Goal: Transaction & Acquisition: Purchase product/service

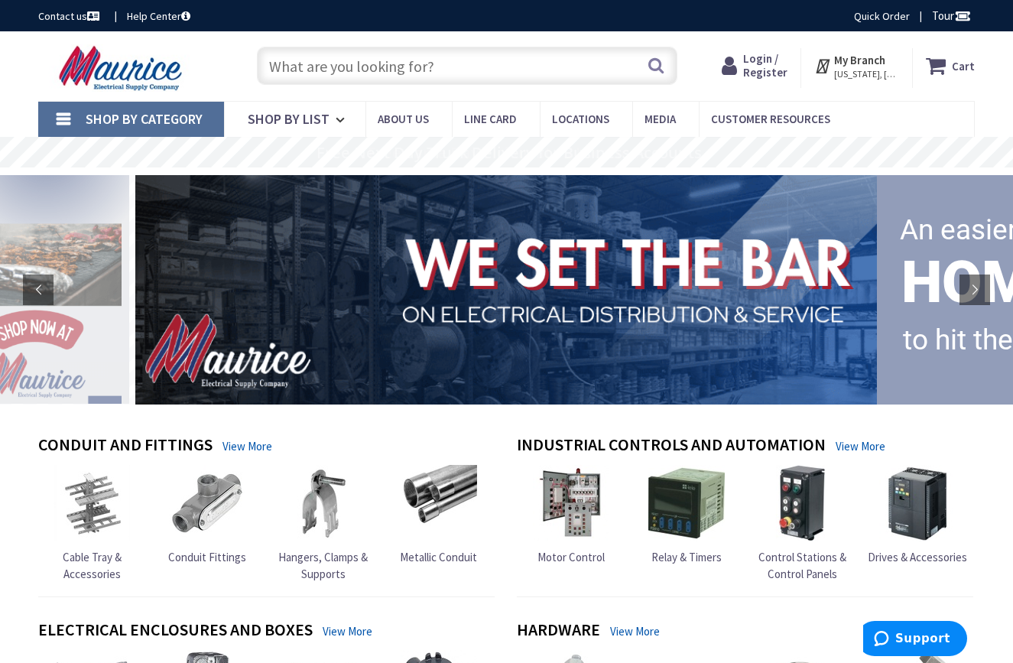
click at [409, 67] on input "text" at bounding box center [467, 66] width 421 height 38
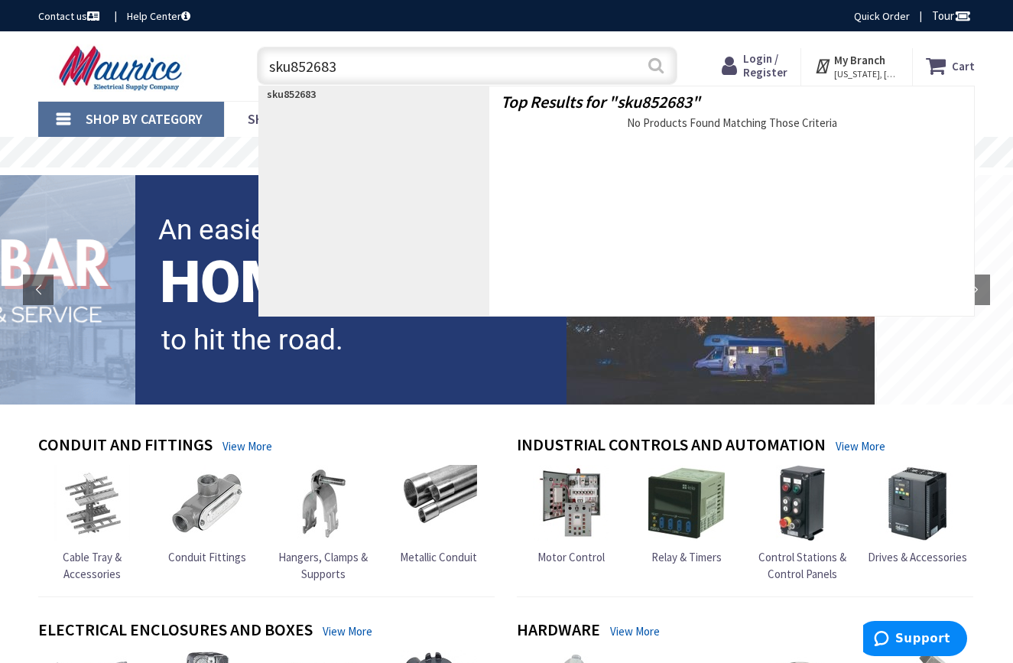
type input "sku852683"
click at [656, 63] on button "Search" at bounding box center [656, 65] width 20 height 34
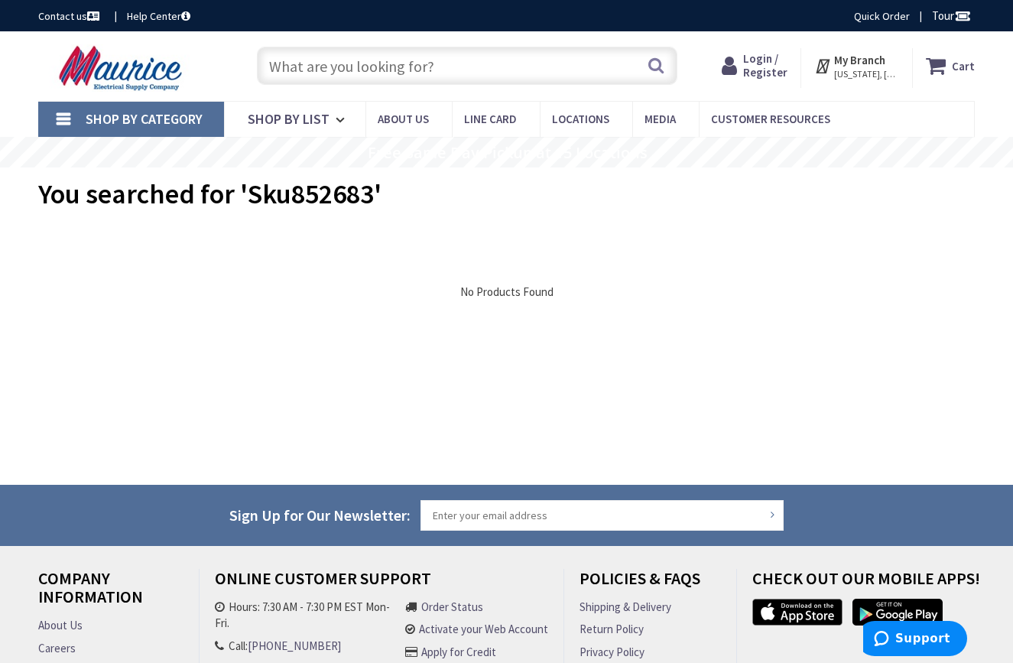
click at [398, 70] on input "text" at bounding box center [467, 66] width 421 height 38
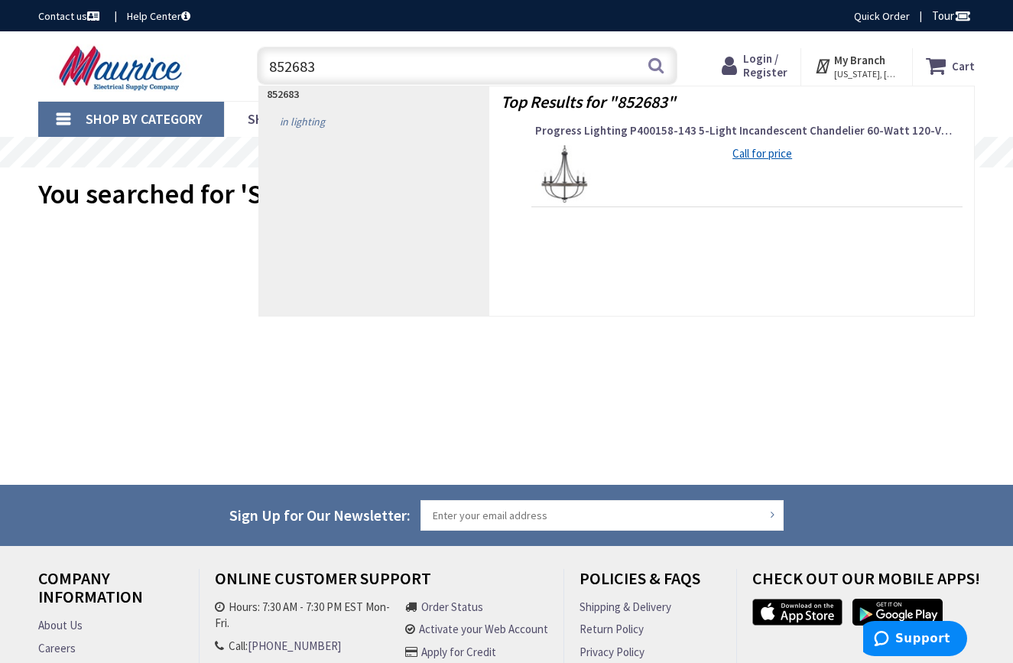
type input "852683"
click at [305, 117] on link "in Lighting" at bounding box center [374, 121] width 231 height 24
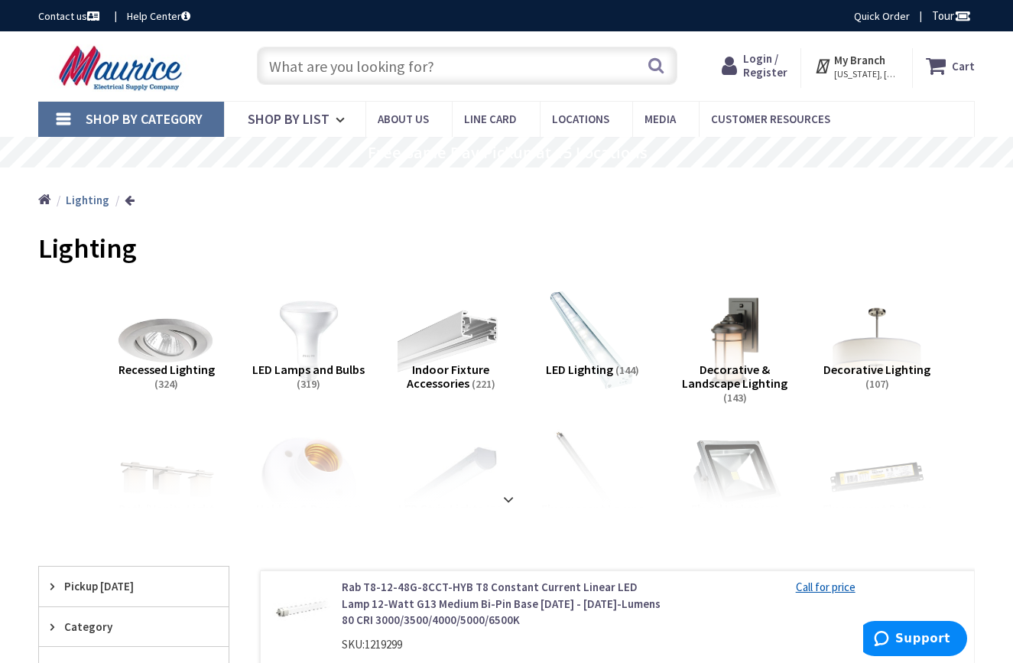
click at [63, 116] on link "Shop By Category" at bounding box center [131, 119] width 186 height 35
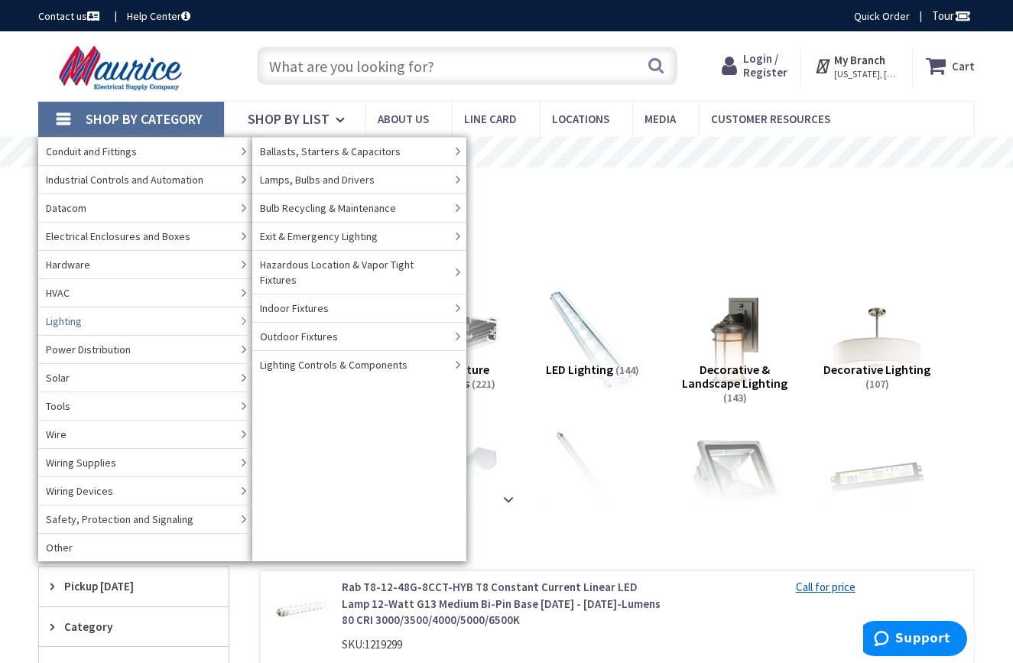
click at [154, 320] on link "Lighting" at bounding box center [145, 321] width 214 height 28
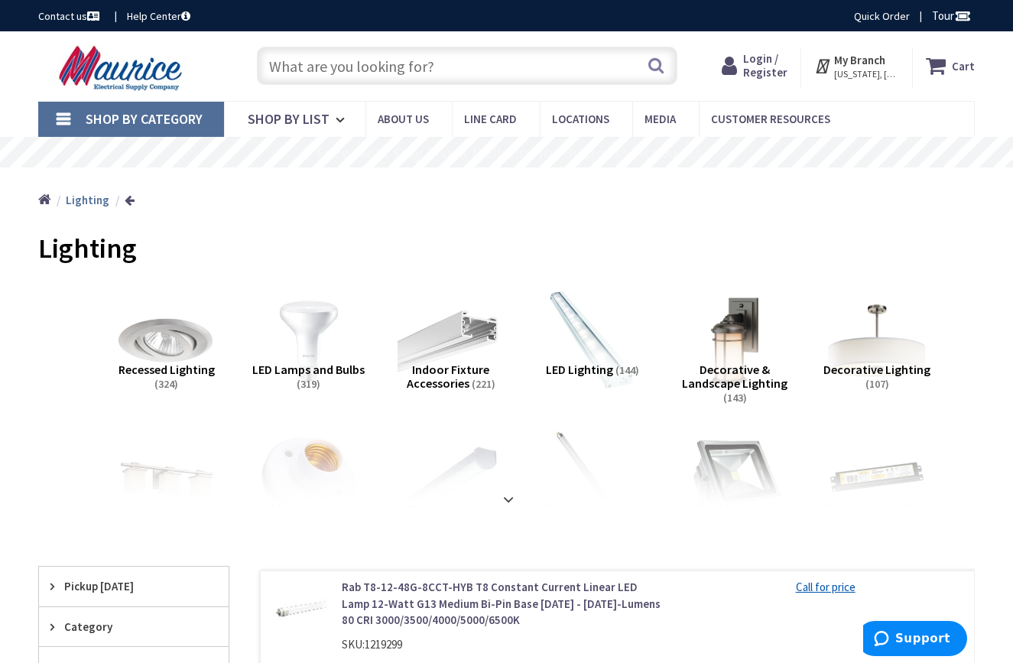
click at [868, 358] on img at bounding box center [877, 341] width 116 height 116
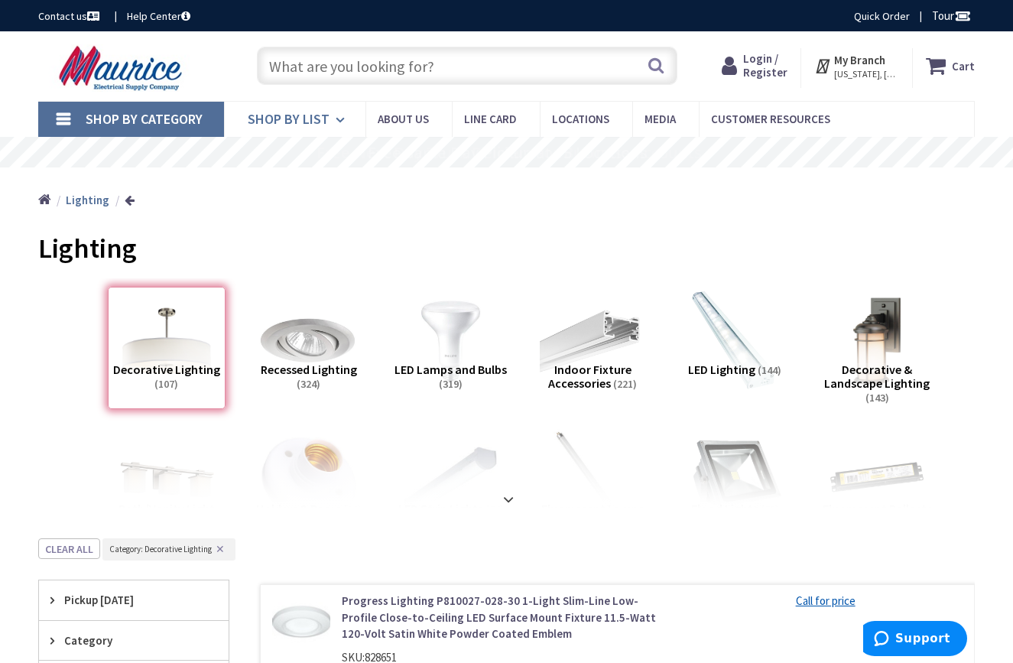
click at [337, 122] on icon at bounding box center [343, 120] width 15 height 34
click at [119, 122] on span "Shop By Category" at bounding box center [144, 119] width 117 height 18
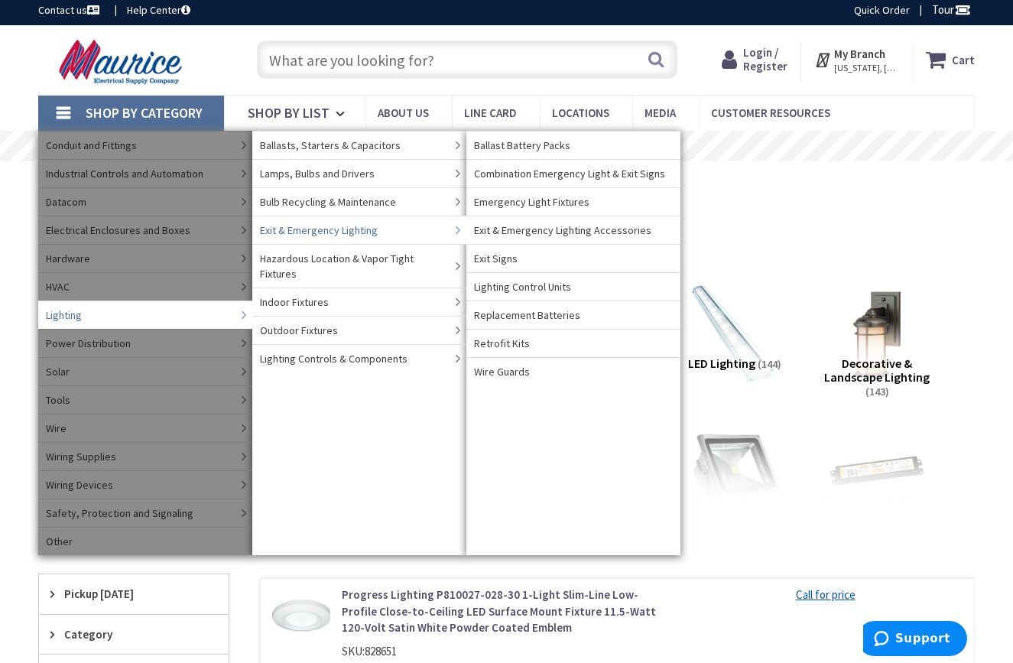
scroll to position [7, 0]
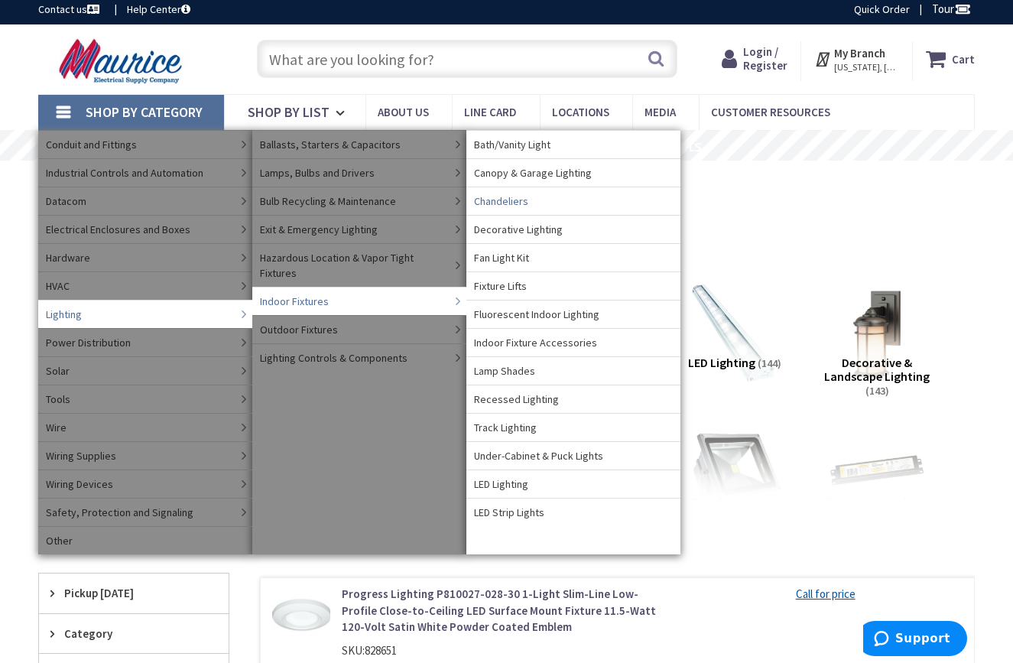
click at [509, 199] on span "Chandeliers" at bounding box center [501, 200] width 54 height 15
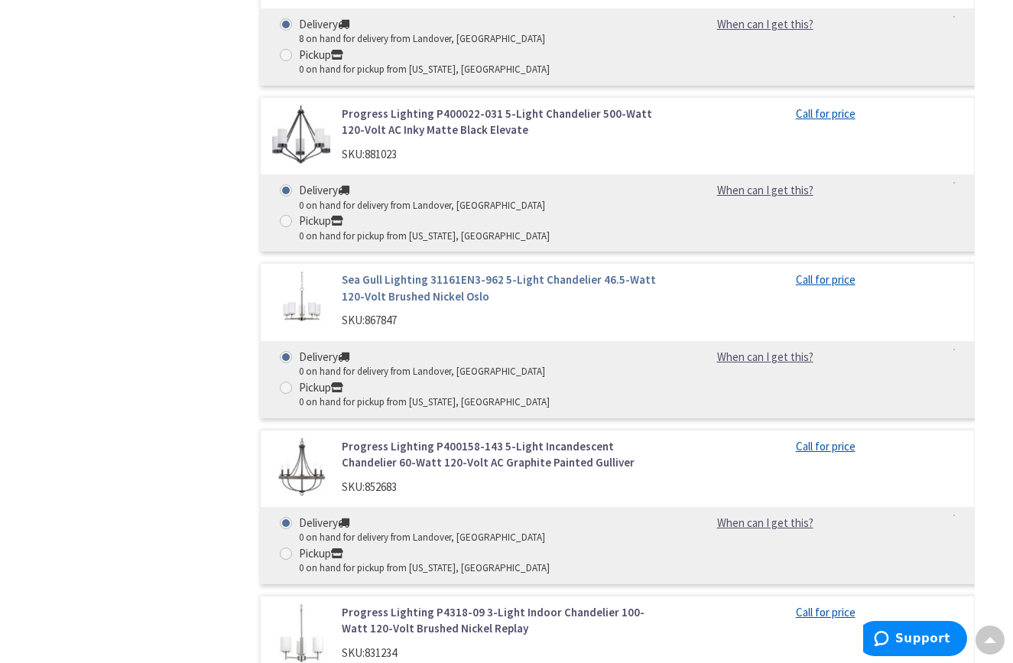
scroll to position [1056, 0]
click at [391, 438] on link "Progress Lighting P400158-143 5-Light Incandescent Chandelier 60-Watt 120-Volt …" at bounding box center [504, 454] width 324 height 33
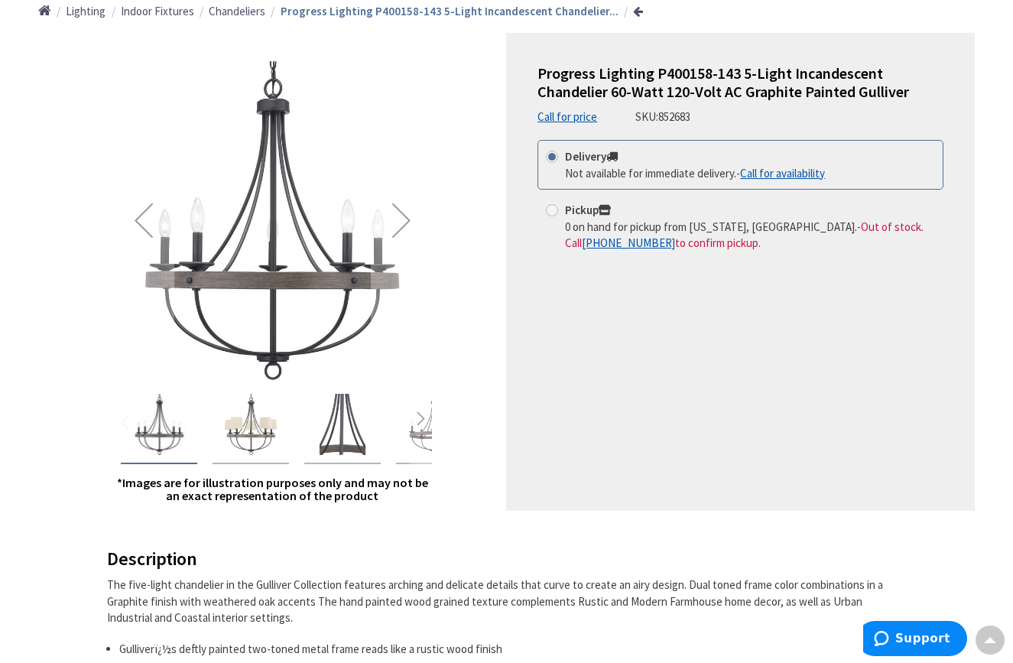
scroll to position [190, 0]
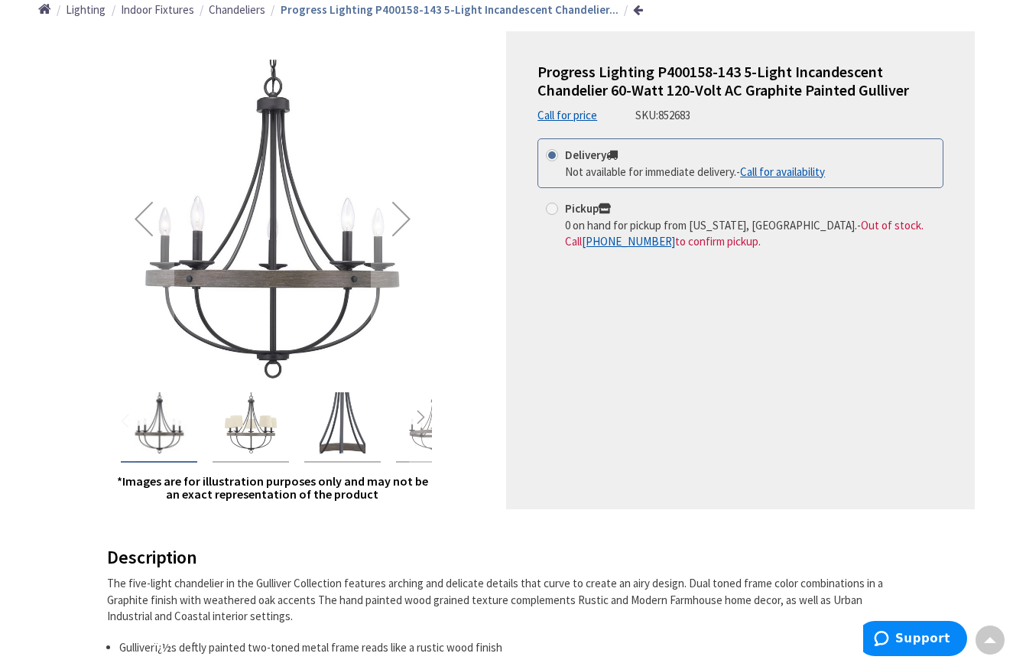
click at [238, 448] on img "Progress Lighting P400158-143 5-Light Incandescent Chandelier 60-Watt 120-Volt …" at bounding box center [250, 422] width 61 height 61
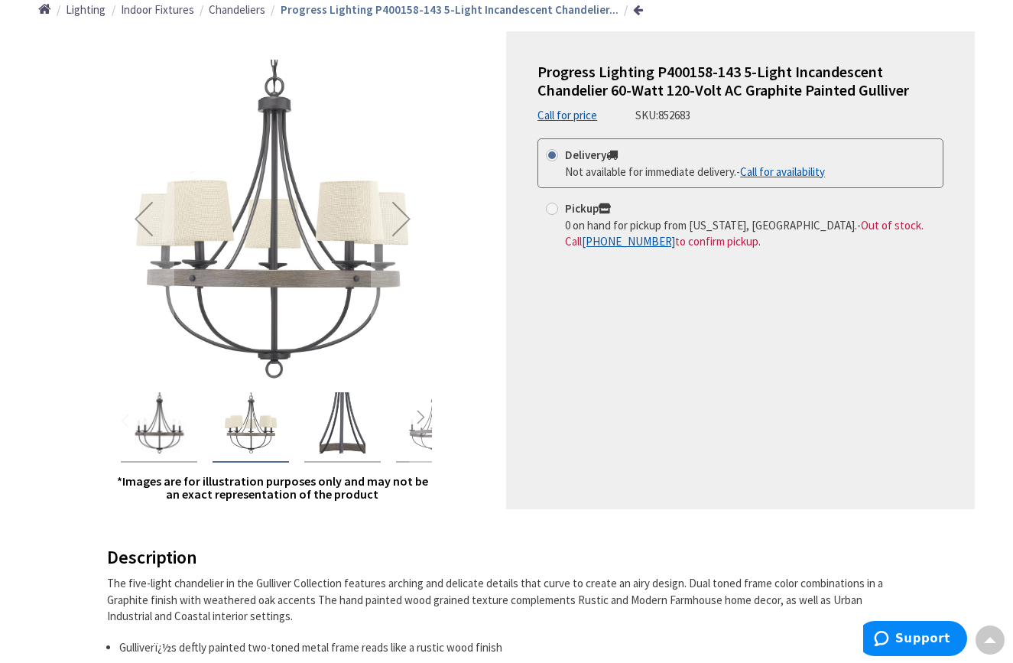
click at [151, 427] on img "Progress Lighting P400158-143 5-Light Incandescent Chandelier 60-Watt 120-Volt …" at bounding box center [158, 422] width 61 height 61
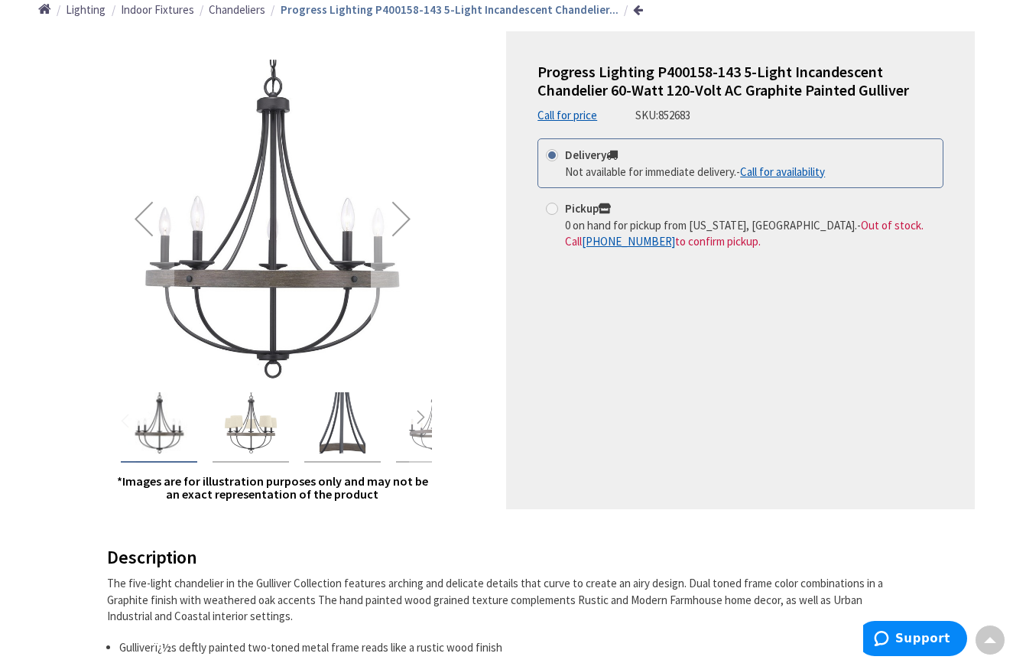
click at [405, 216] on div "Next" at bounding box center [401, 218] width 61 height 61
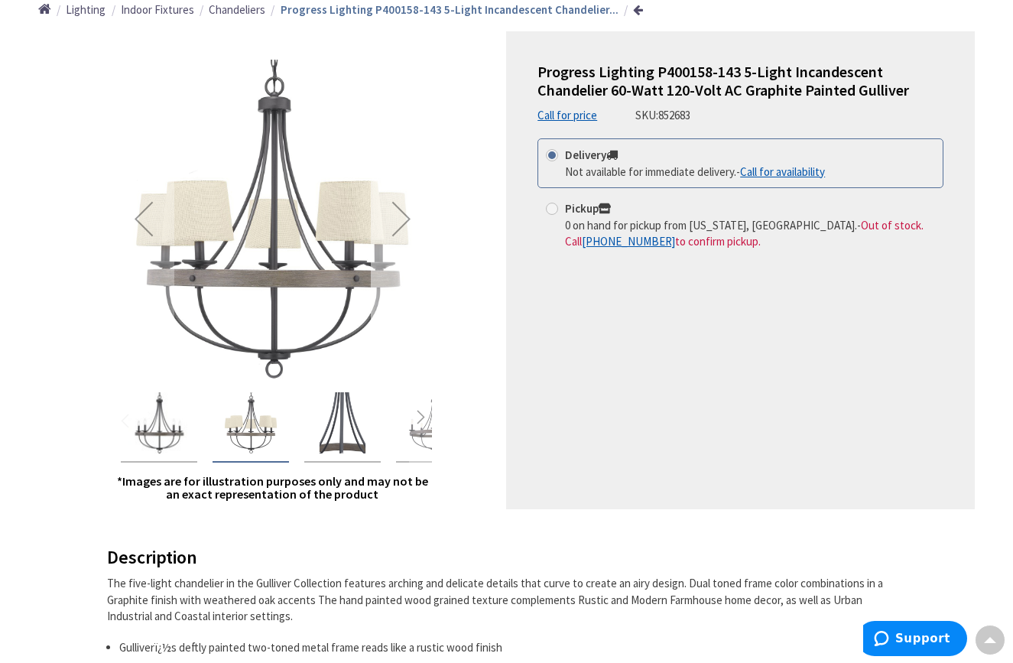
click at [405, 214] on div "Next" at bounding box center [401, 218] width 61 height 61
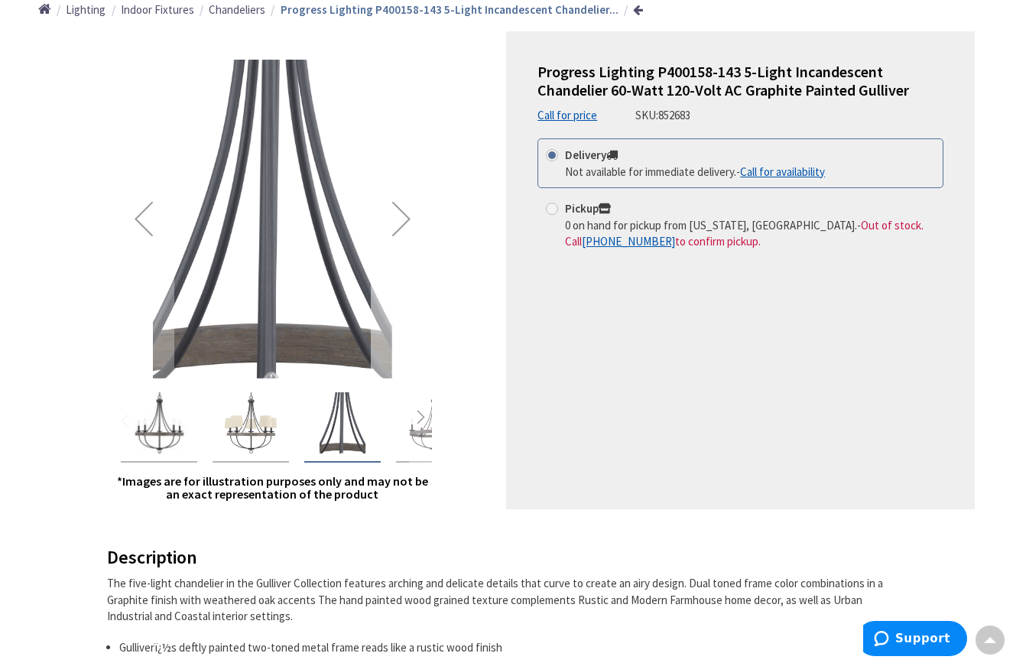
click at [405, 214] on div "Next" at bounding box center [401, 218] width 61 height 61
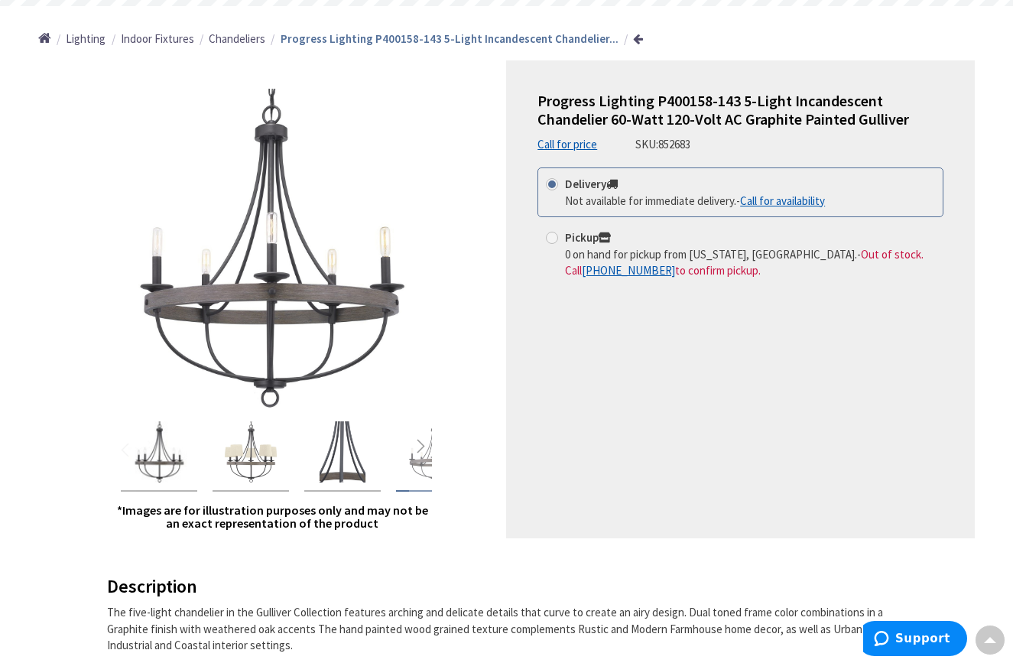
scroll to position [161, 0]
click at [138, 247] on div "Previous" at bounding box center [143, 247] width 61 height 61
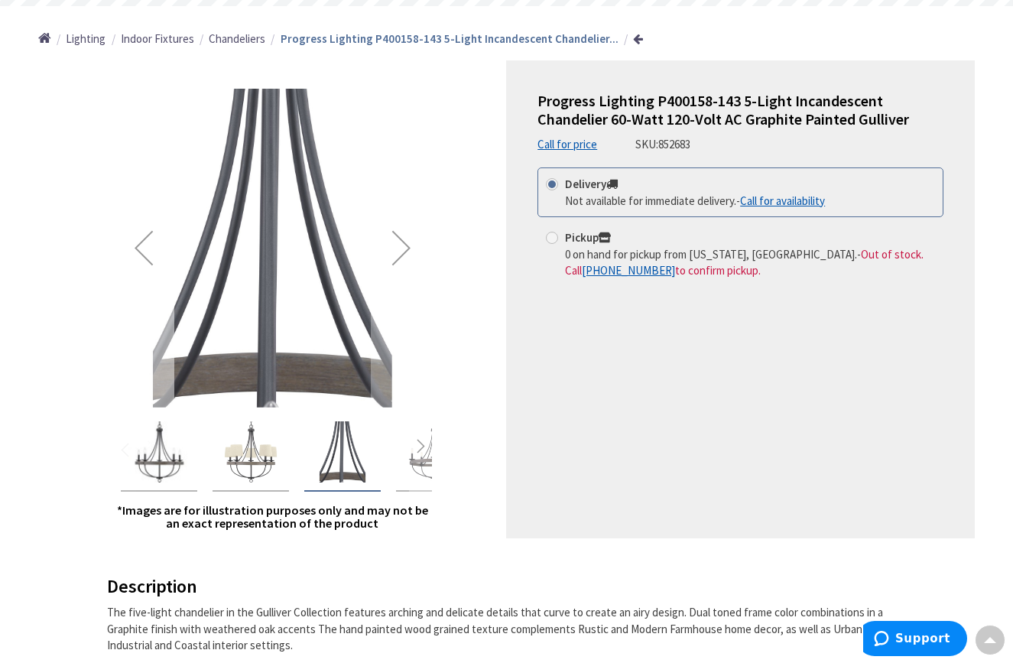
click at [138, 249] on div "Previous" at bounding box center [143, 247] width 61 height 61
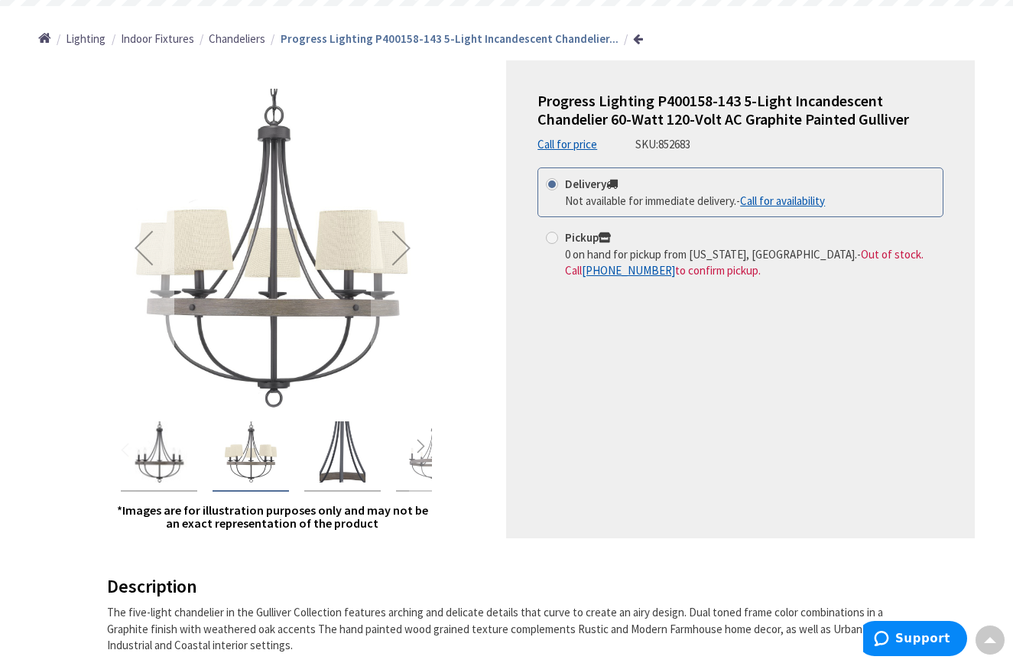
click at [138, 250] on div "Previous" at bounding box center [143, 247] width 61 height 61
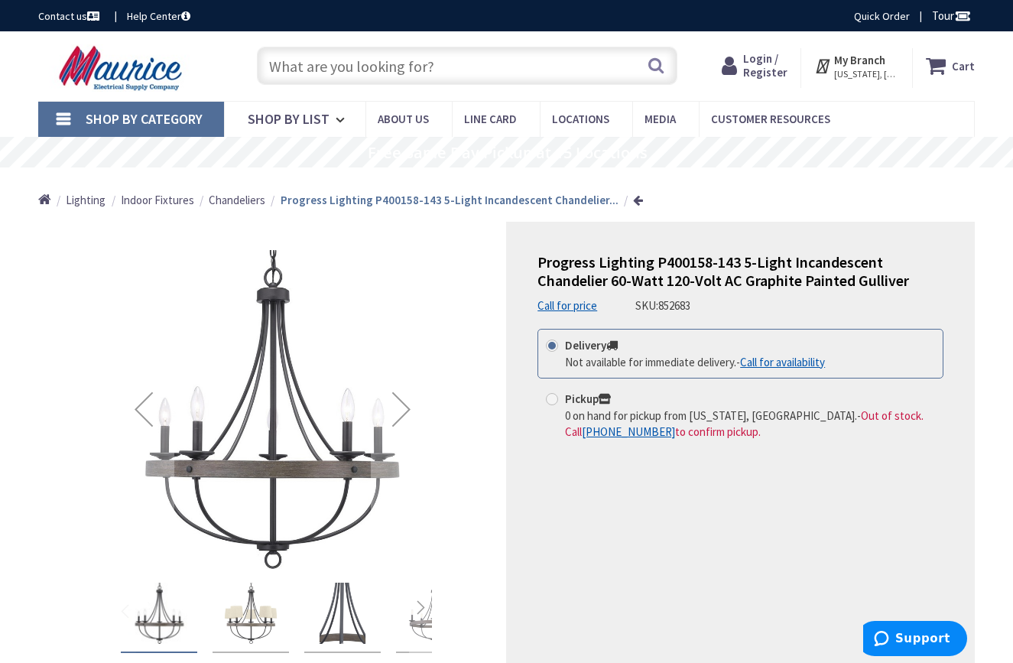
scroll to position [0, 0]
